Goal: Information Seeking & Learning: Learn about a topic

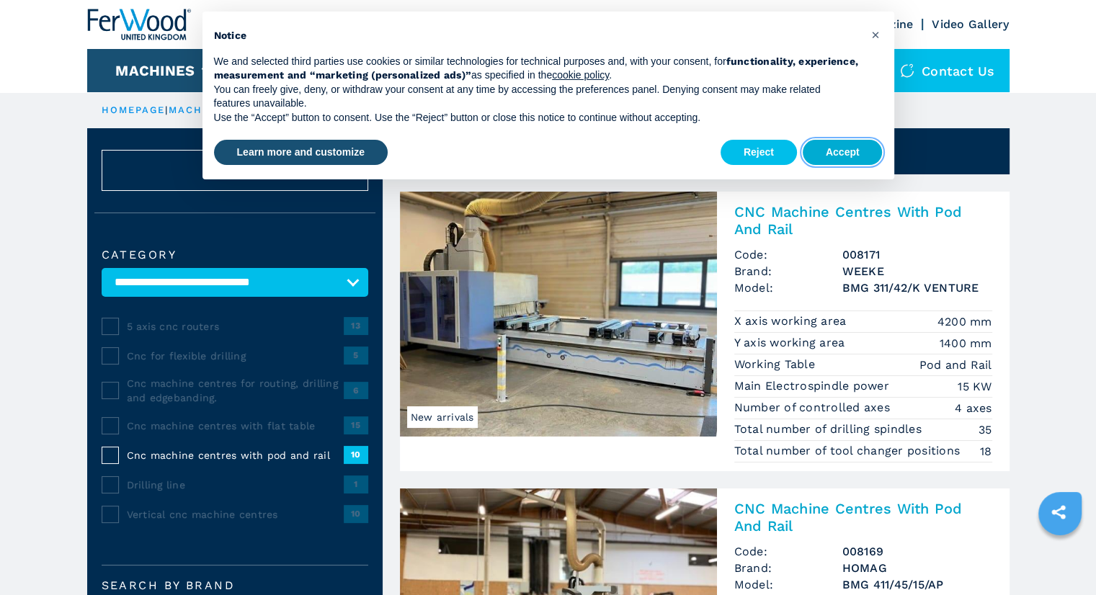
click at [842, 148] on button "Accept" at bounding box center [843, 153] width 80 height 26
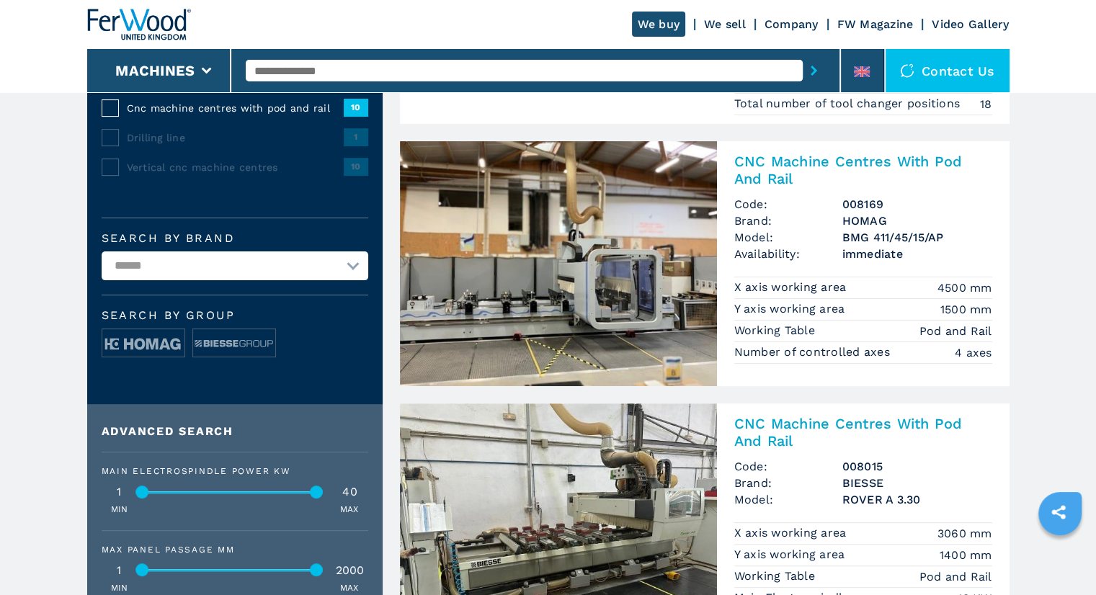
scroll to position [356, 0]
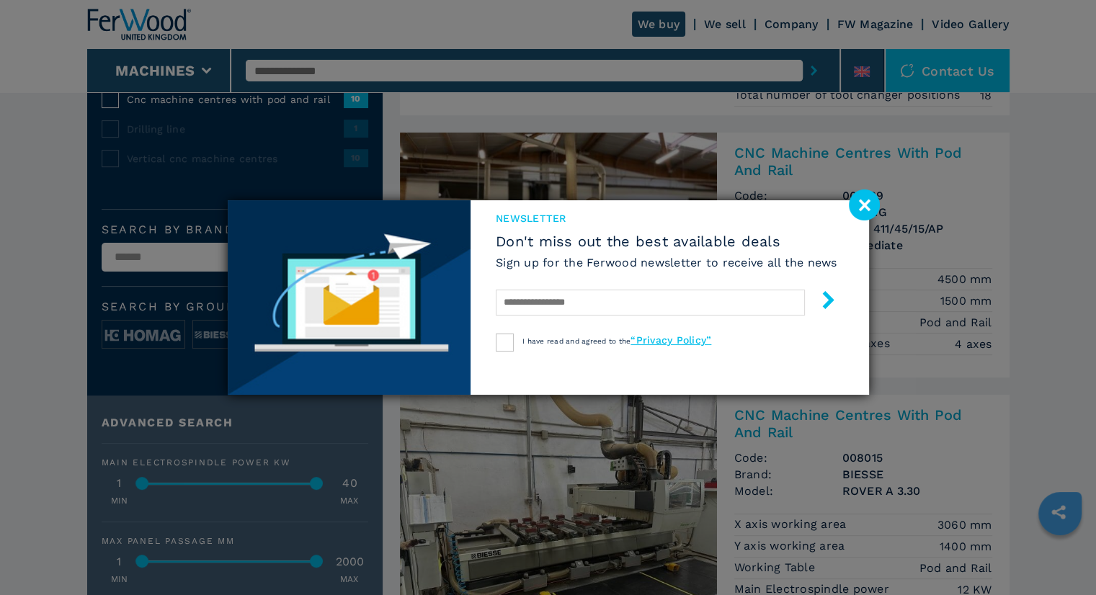
click at [863, 194] on image at bounding box center [864, 204] width 31 height 31
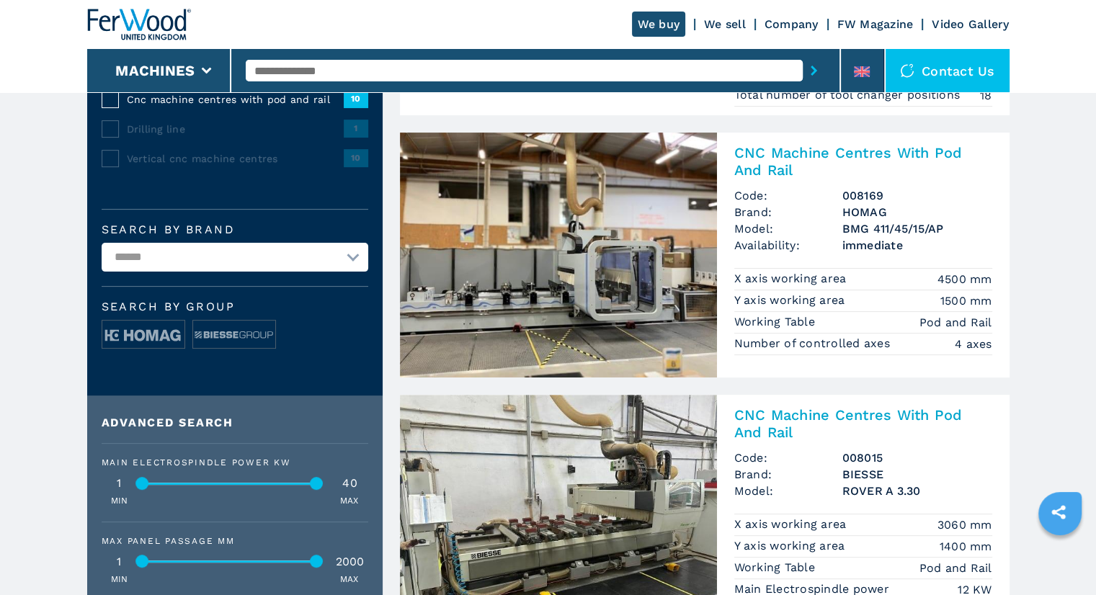
click at [807, 153] on h2 "CNC Machine Centres With Pod And Rail" at bounding box center [863, 161] width 258 height 35
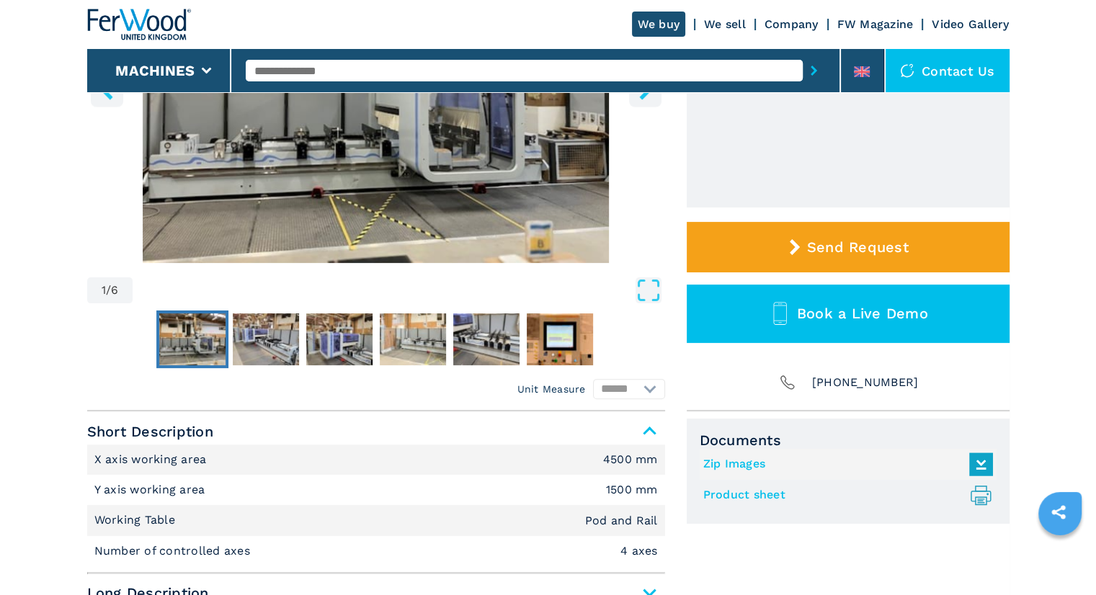
scroll to position [340, 0]
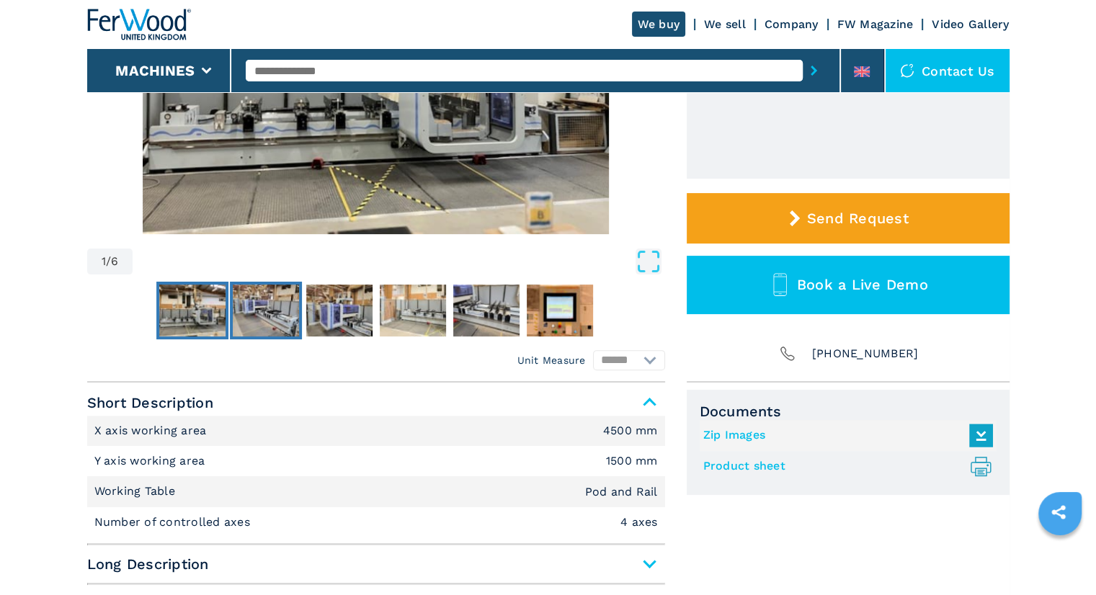
click at [261, 329] on img "Go to Slide 2" at bounding box center [266, 311] width 66 height 52
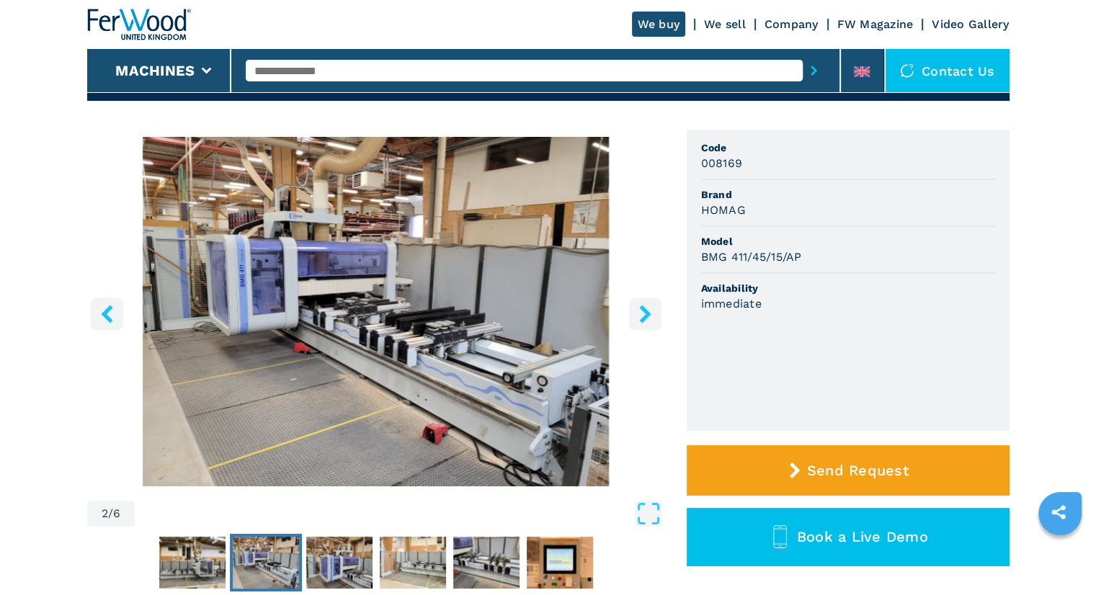
scroll to position [83, 0]
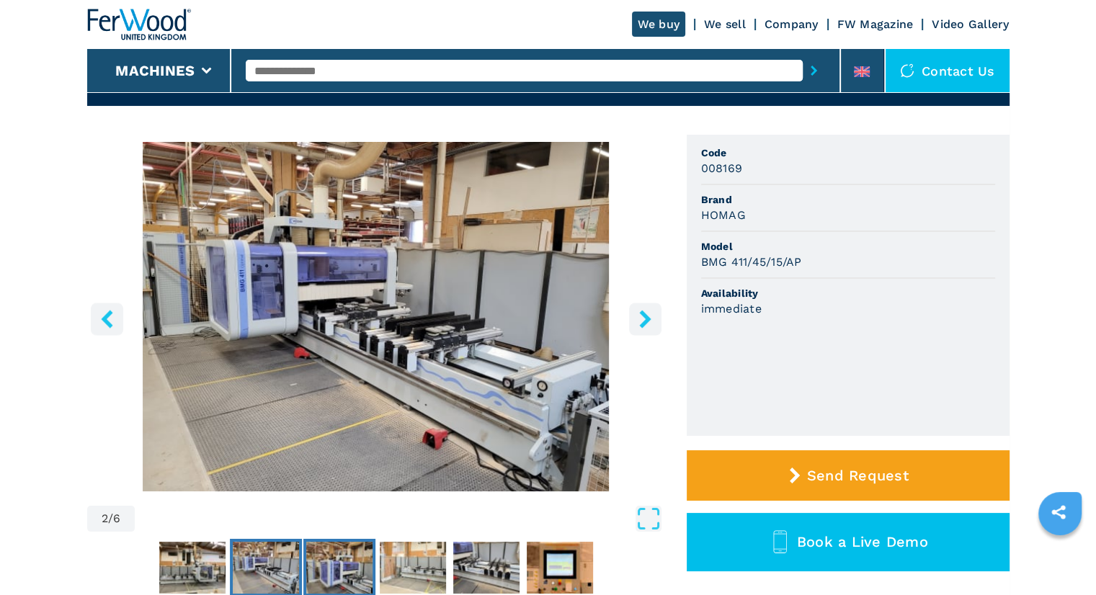
click at [339, 565] on img "Go to Slide 3" at bounding box center [339, 568] width 66 height 52
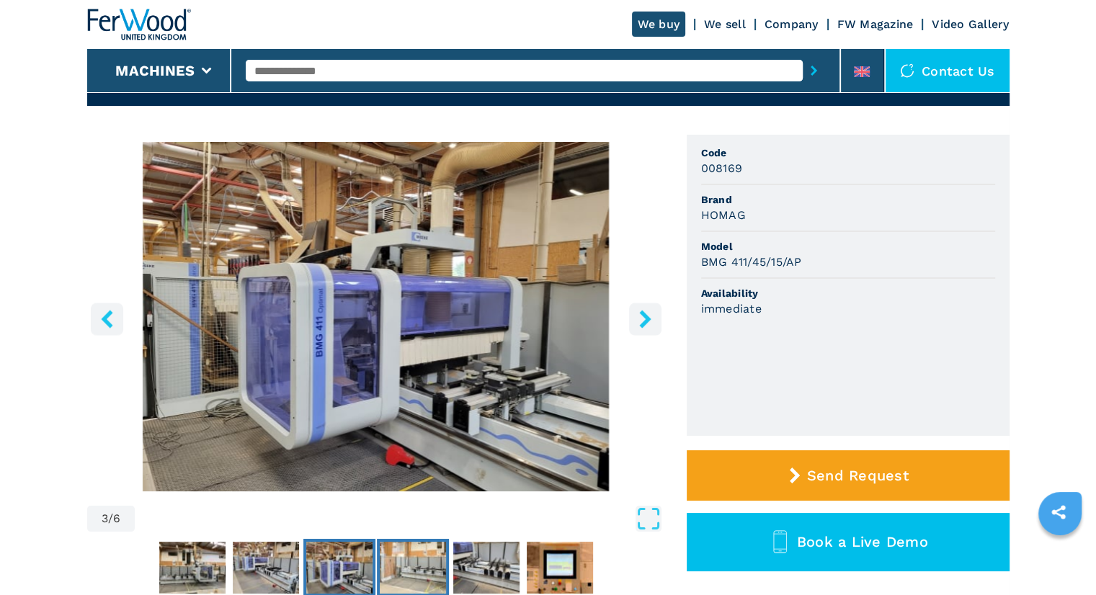
click at [403, 568] on img "Go to Slide 4" at bounding box center [413, 568] width 66 height 52
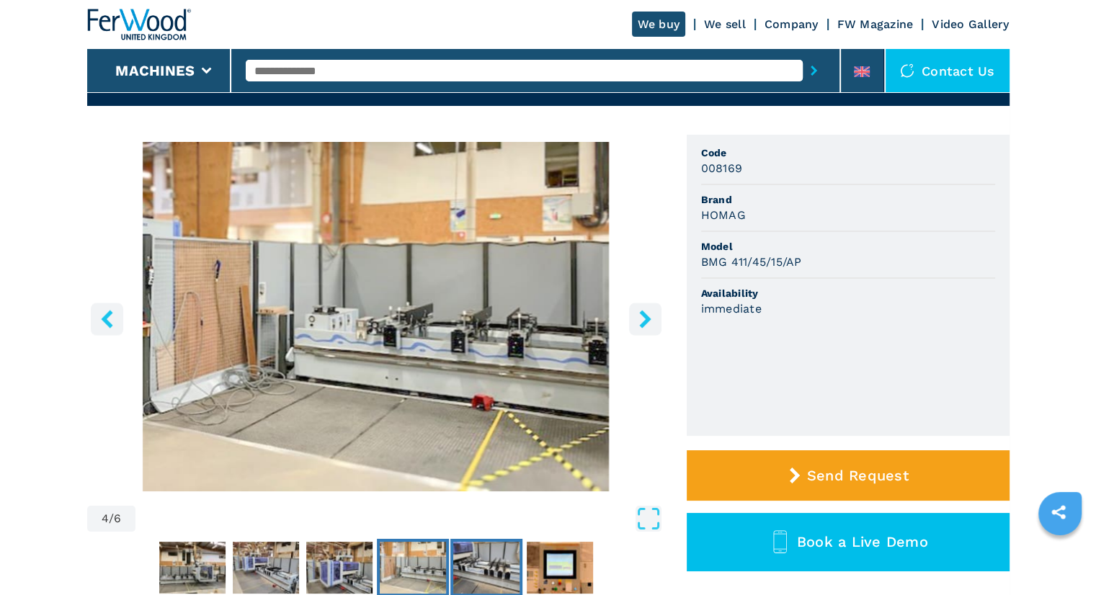
click at [493, 563] on img "Go to Slide 5" at bounding box center [486, 568] width 66 height 52
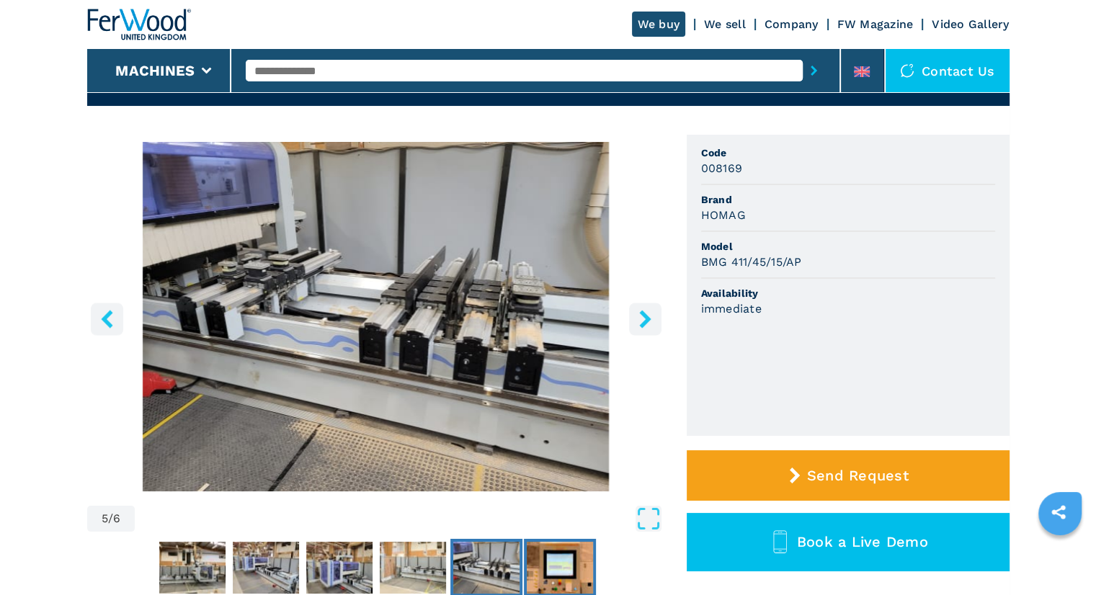
click at [567, 563] on img "Go to Slide 6" at bounding box center [560, 568] width 66 height 52
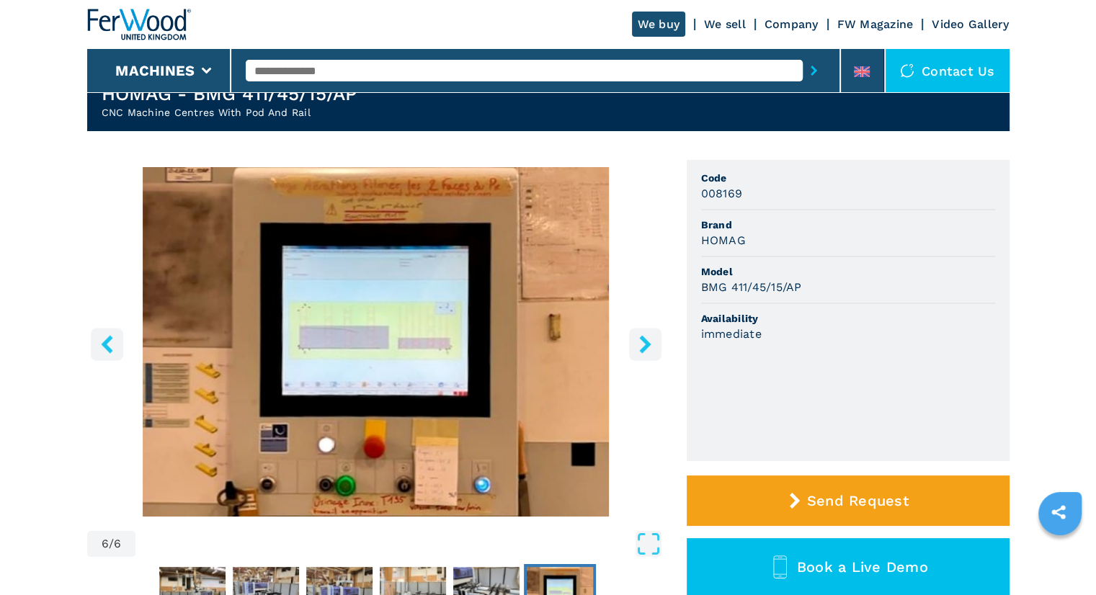
scroll to position [54, 0]
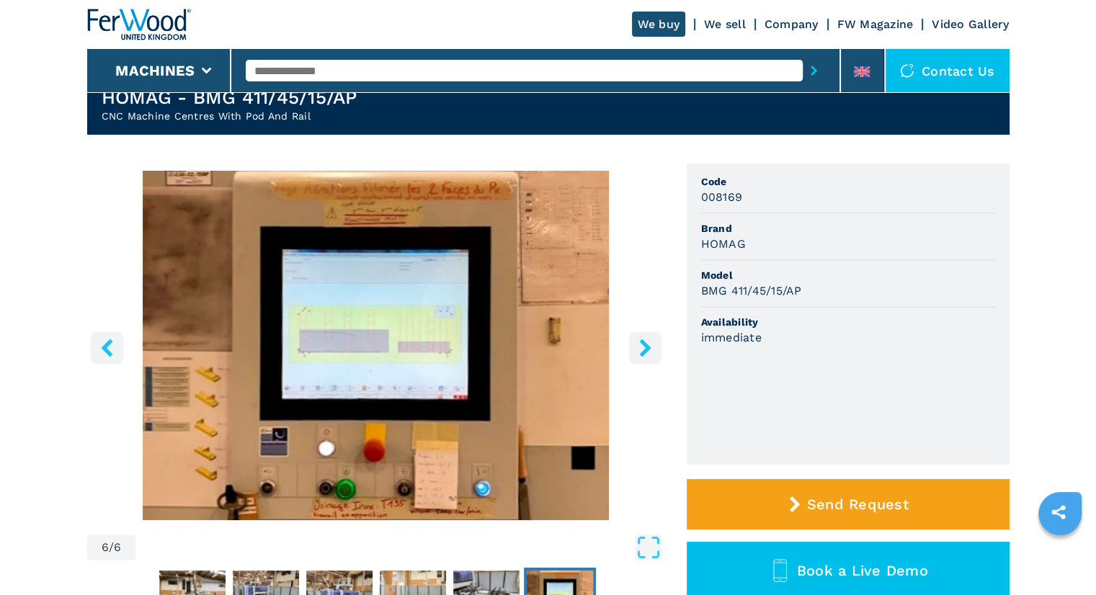
click at [655, 342] on button "right-button" at bounding box center [645, 347] width 32 height 32
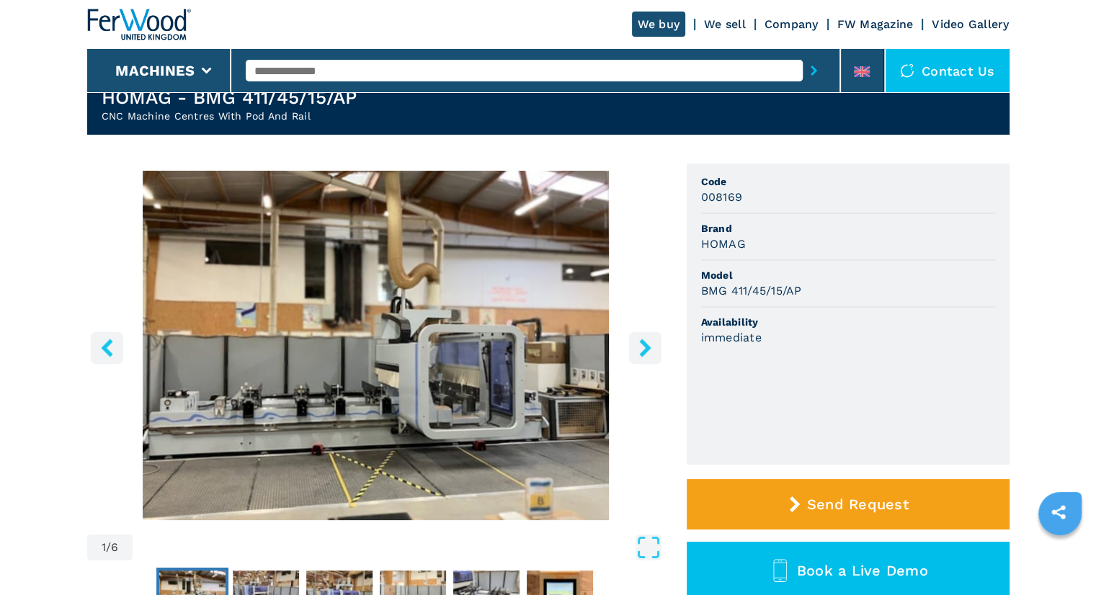
click at [655, 342] on button "right-button" at bounding box center [645, 347] width 32 height 32
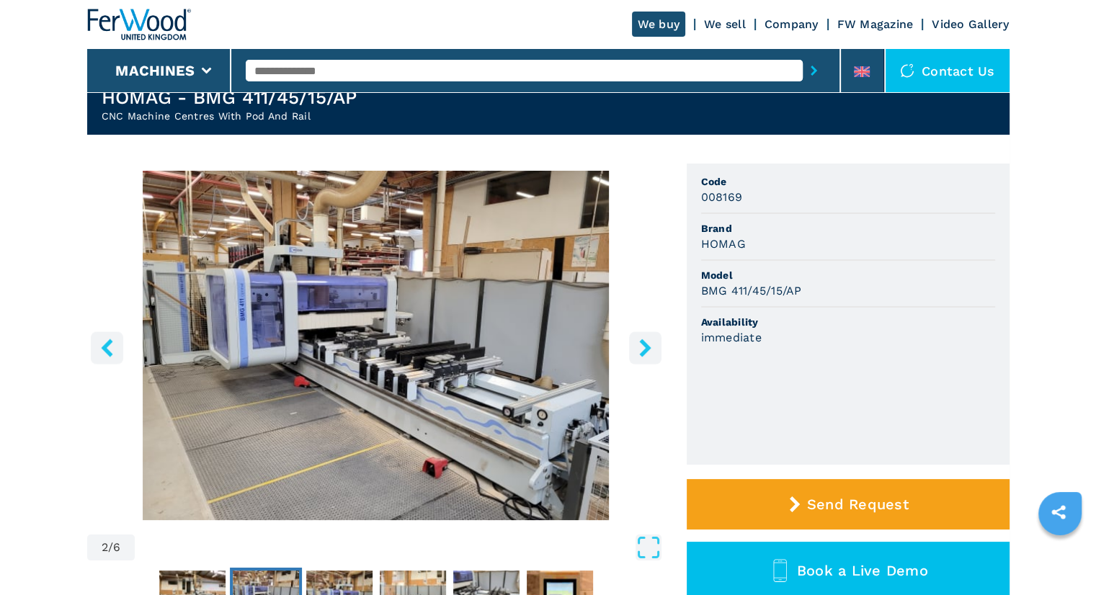
click at [655, 342] on button "right-button" at bounding box center [645, 347] width 32 height 32
